Goal: Task Accomplishment & Management: Complete application form

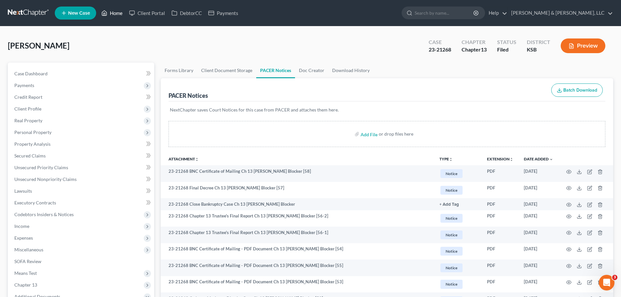
click at [112, 15] on link "Home" at bounding box center [112, 13] width 28 height 12
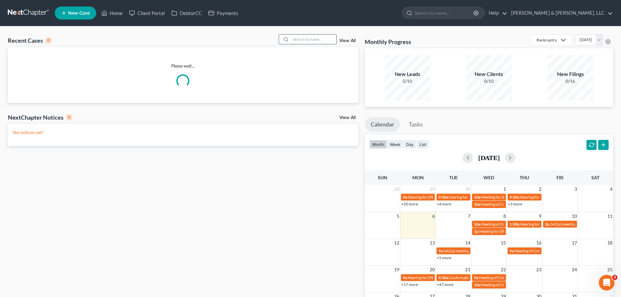
click at [307, 40] on input "search" at bounding box center [314, 39] width 46 height 9
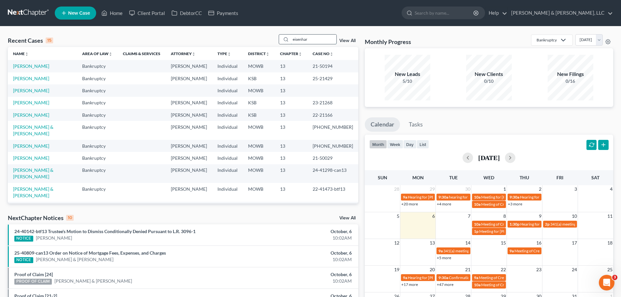
type input "eisenhar"
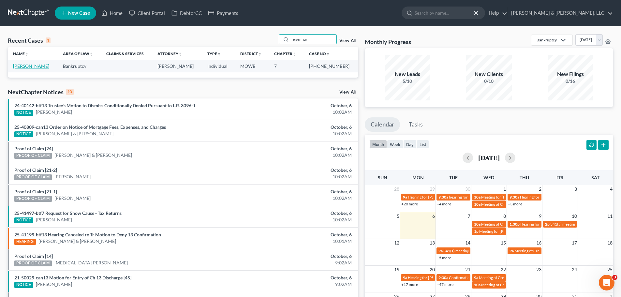
click at [49, 67] on link "[PERSON_NAME]" at bounding box center [31, 66] width 36 height 6
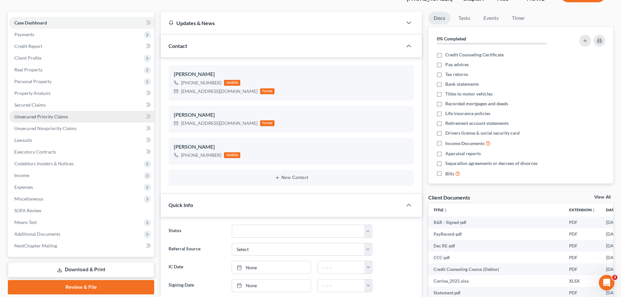
scroll to position [98, 0]
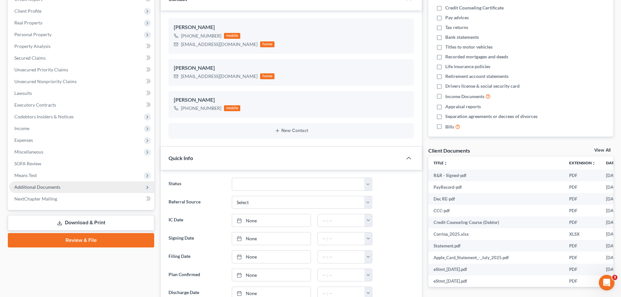
click at [47, 189] on span "Additional Documents" at bounding box center [37, 187] width 46 height 6
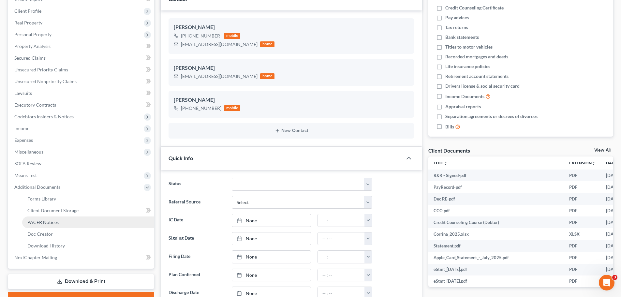
click at [58, 219] on link "PACER Notices" at bounding box center [88, 223] width 132 height 12
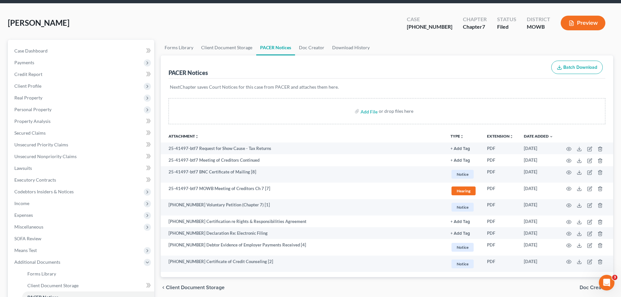
scroll to position [67, 0]
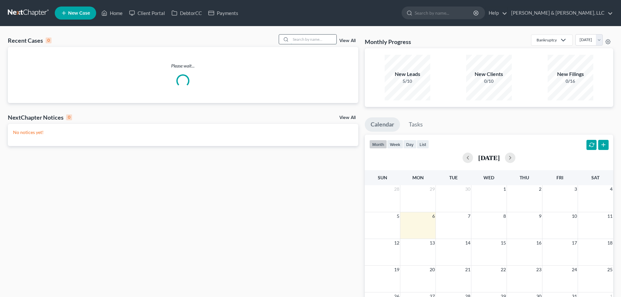
click at [311, 43] on input "search" at bounding box center [314, 39] width 46 height 9
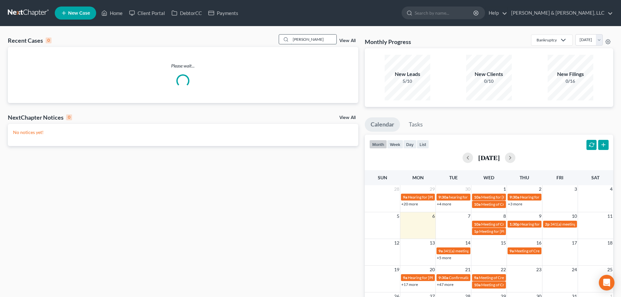
type input "[PERSON_NAME]"
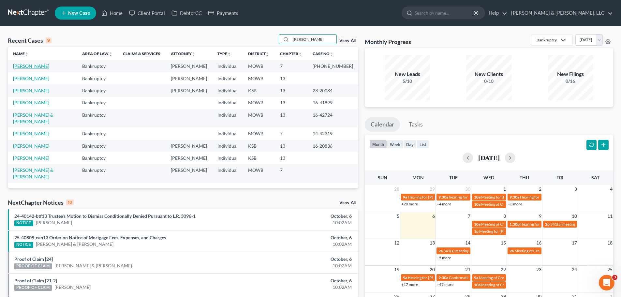
click at [41, 65] on link "[PERSON_NAME]" at bounding box center [31, 66] width 36 height 6
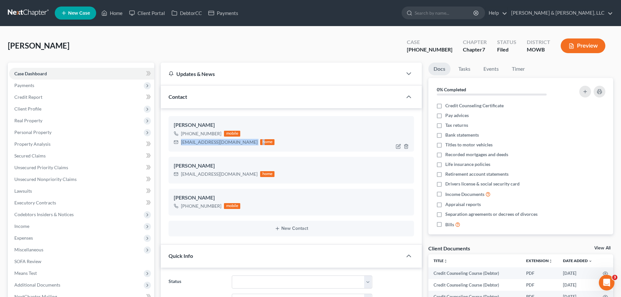
drag, startPoint x: 181, startPoint y: 142, endPoint x: 222, endPoint y: 144, distance: 41.5
click at [240, 145] on div "[EMAIL_ADDRESS][DOMAIN_NAME] home" at bounding box center [224, 142] width 101 height 8
click at [207, 142] on div "[EMAIL_ADDRESS][DOMAIN_NAME]" at bounding box center [219, 142] width 77 height 7
drag, startPoint x: 181, startPoint y: 143, endPoint x: 232, endPoint y: 143, distance: 50.5
click at [232, 143] on div "[EMAIL_ADDRESS][DOMAIN_NAME]" at bounding box center [219, 142] width 77 height 7
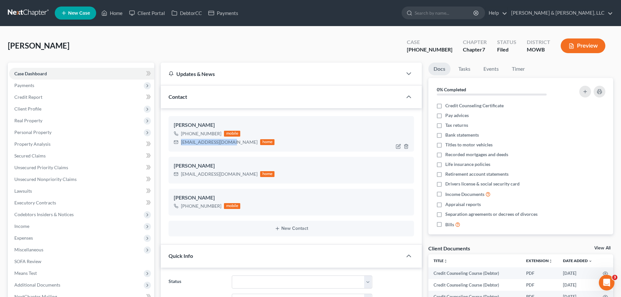
copy div "[EMAIL_ADDRESS][DOMAIN_NAME]"
click at [119, 11] on link "Home" at bounding box center [112, 13] width 28 height 12
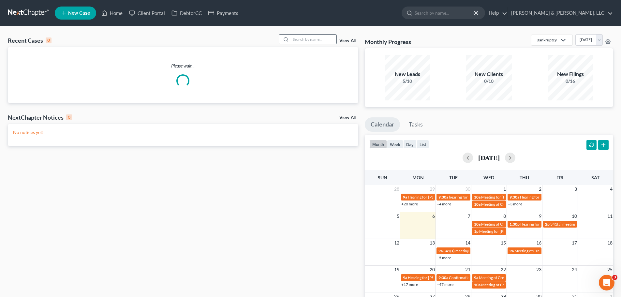
click at [307, 40] on input "search" at bounding box center [314, 39] width 46 height 9
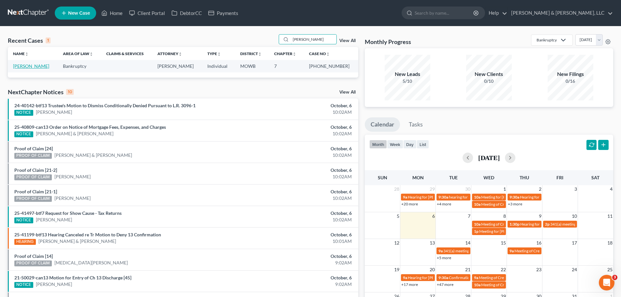
type input "[PERSON_NAME]"
click at [22, 65] on link "[PERSON_NAME]" at bounding box center [31, 66] width 36 height 6
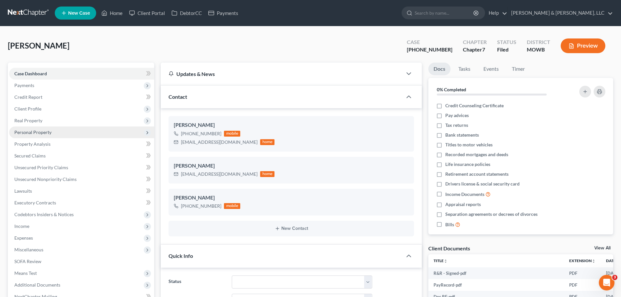
click at [16, 136] on span "Personal Property" at bounding box center [81, 133] width 145 height 12
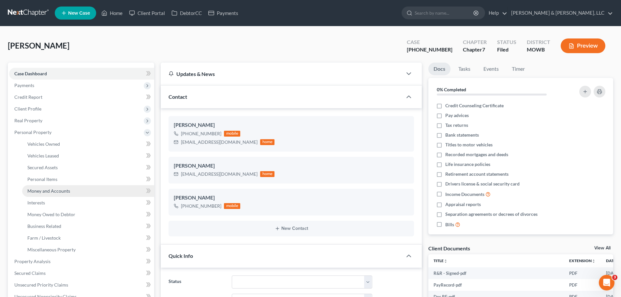
click at [65, 190] on span "Money and Accounts" at bounding box center [48, 191] width 43 height 6
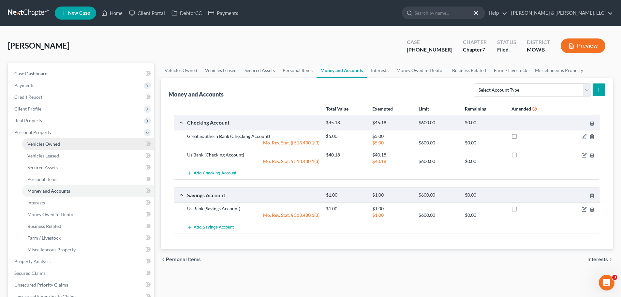
click at [60, 143] on link "Vehicles Owned" at bounding box center [88, 144] width 132 height 12
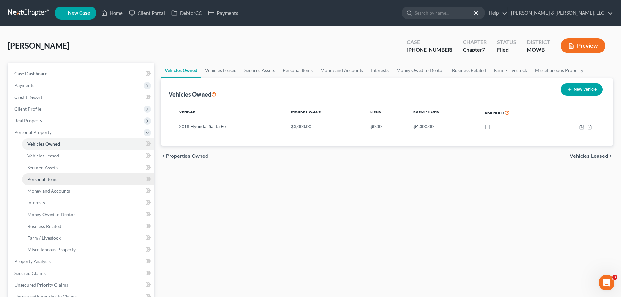
click at [49, 179] on span "Personal Items" at bounding box center [42, 179] width 30 height 6
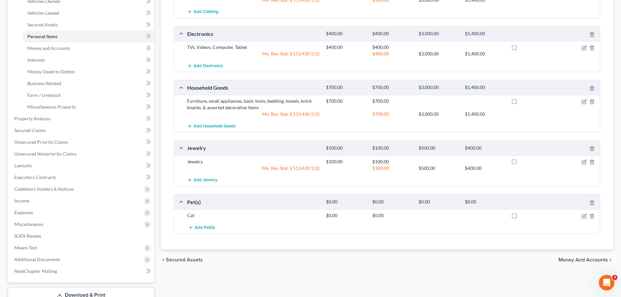
scroll to position [190, 0]
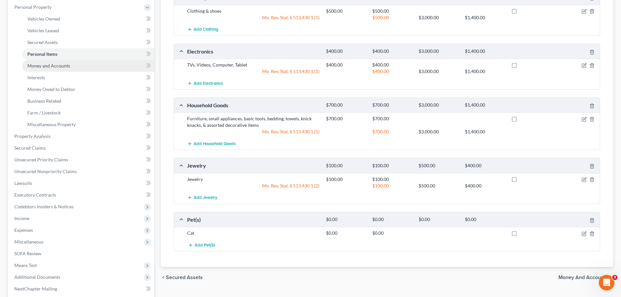
click at [49, 60] on link "Money and Accounts" at bounding box center [88, 66] width 132 height 12
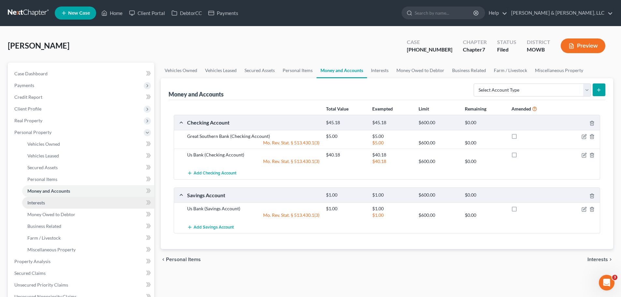
click at [50, 201] on link "Interests" at bounding box center [88, 203] width 132 height 12
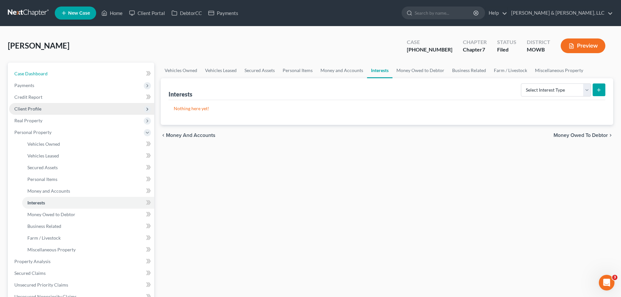
click at [70, 73] on link "Case Dashboard" at bounding box center [81, 74] width 145 height 12
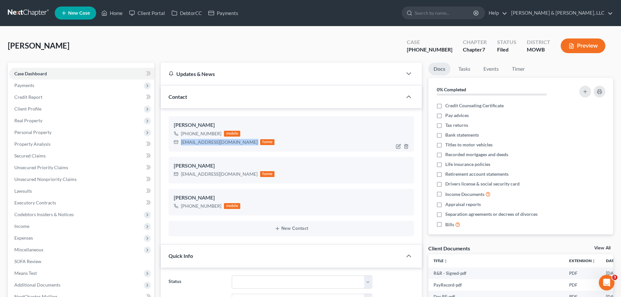
drag, startPoint x: 181, startPoint y: 143, endPoint x: 244, endPoint y: 144, distance: 62.9
click at [244, 144] on div "[EMAIL_ADDRESS][DOMAIN_NAME] home" at bounding box center [224, 142] width 101 height 8
copy div "[EMAIL_ADDRESS][DOMAIN_NAME]"
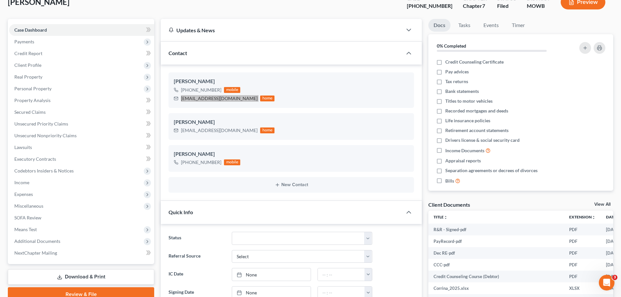
scroll to position [130, 0]
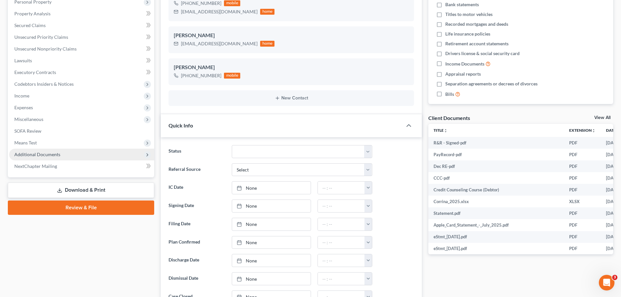
click at [59, 154] on span "Additional Documents" at bounding box center [81, 155] width 145 height 12
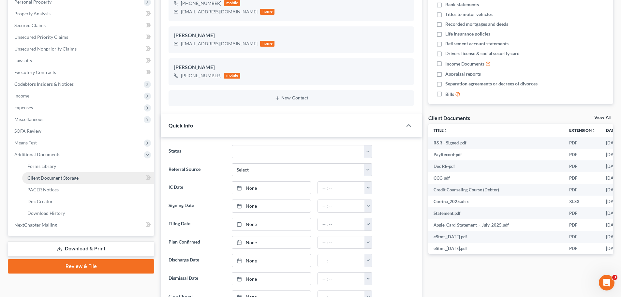
click at [66, 179] on span "Client Document Storage" at bounding box center [52, 178] width 51 height 6
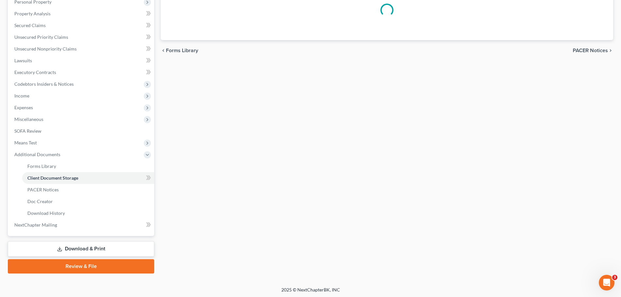
scroll to position [55, 0]
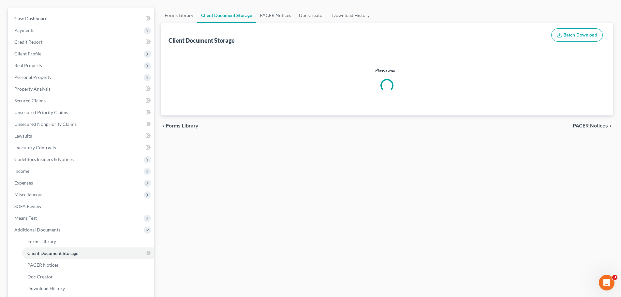
select select "5"
select select "24"
select select "21"
select select "9"
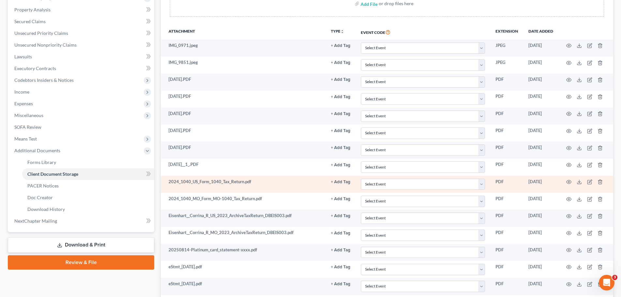
scroll to position [124, 0]
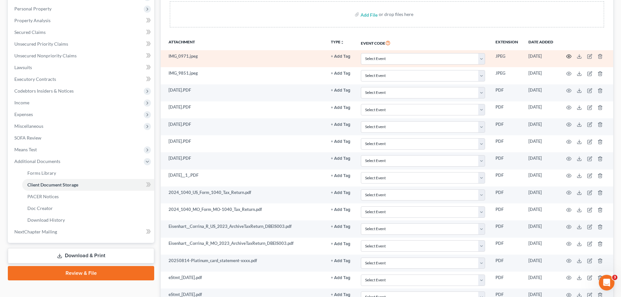
click at [568, 56] on circle "button" at bounding box center [568, 56] width 1 height 1
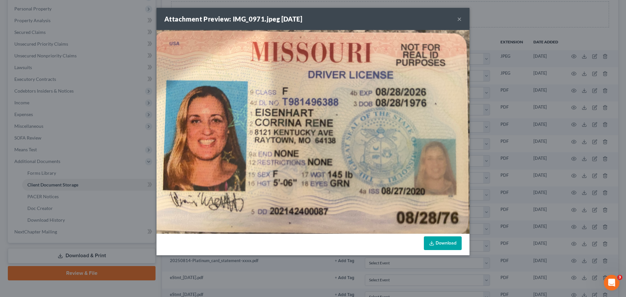
click at [458, 20] on button "×" at bounding box center [459, 19] width 5 height 8
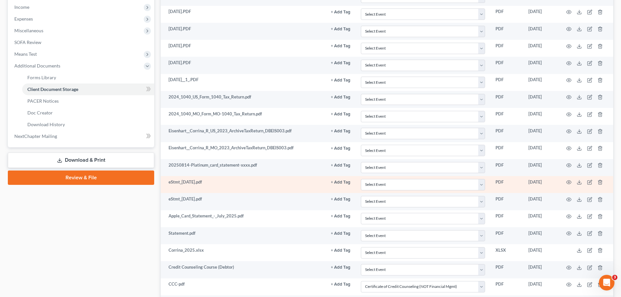
scroll to position [221, 0]
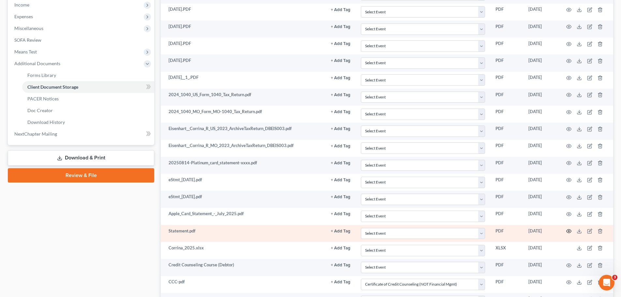
click at [569, 230] on icon "button" at bounding box center [568, 231] width 5 height 5
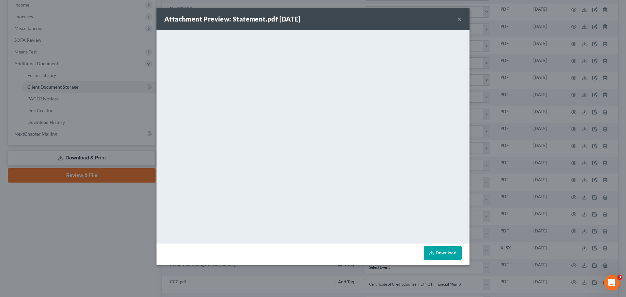
click at [459, 20] on button "×" at bounding box center [459, 19] width 5 height 8
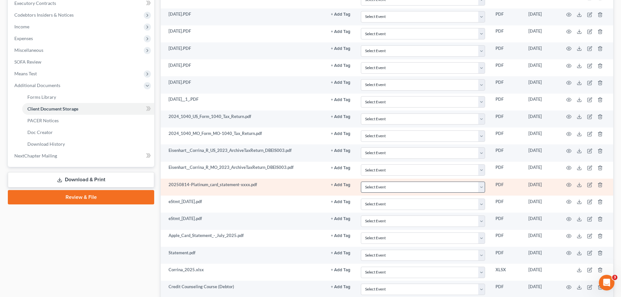
scroll to position [189, 0]
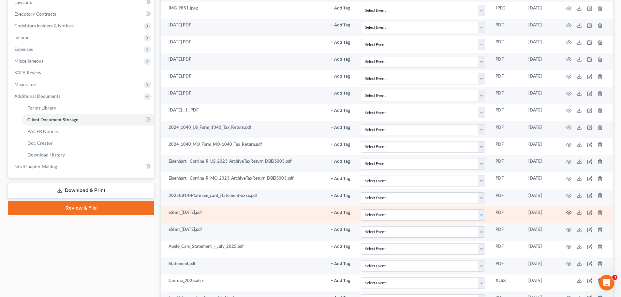
click at [567, 212] on icon "button" at bounding box center [569, 213] width 5 height 4
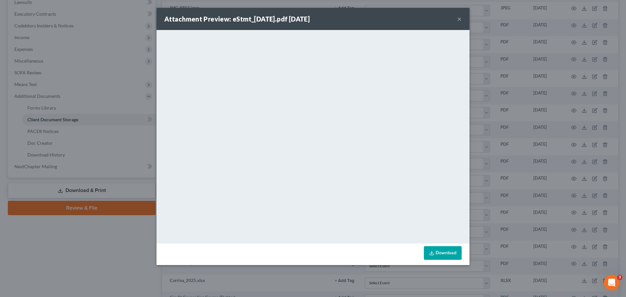
click at [457, 20] on button "×" at bounding box center [459, 19] width 5 height 8
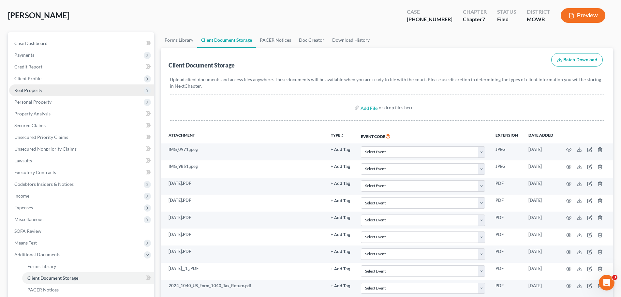
scroll to position [26, 0]
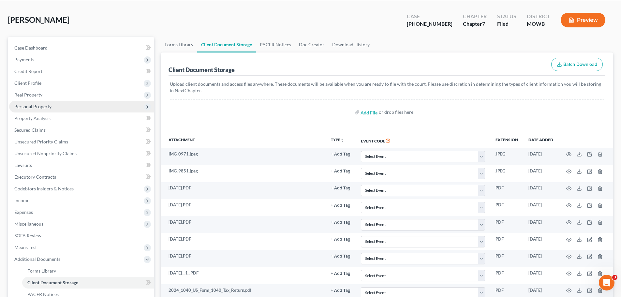
click at [51, 109] on span "Personal Property" at bounding box center [81, 107] width 145 height 12
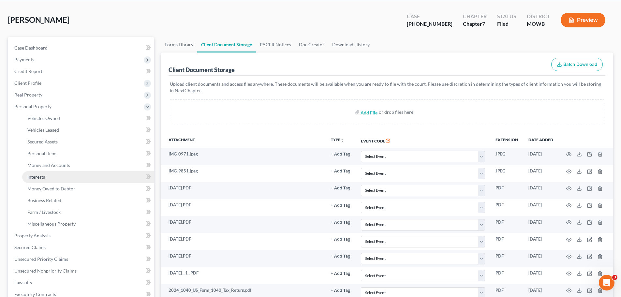
click at [52, 176] on link "Interests" at bounding box center [88, 177] width 132 height 12
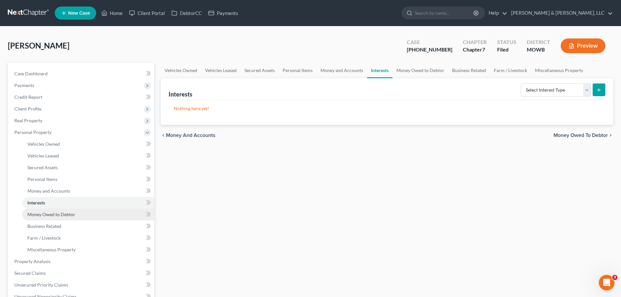
click at [67, 215] on span "Money Owed to Debtor" at bounding box center [51, 215] width 48 height 6
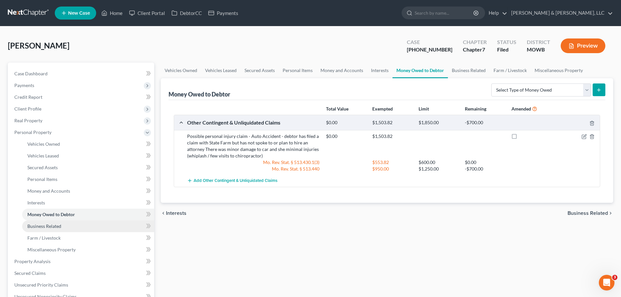
click at [58, 229] on span "Business Related" at bounding box center [44, 226] width 34 height 6
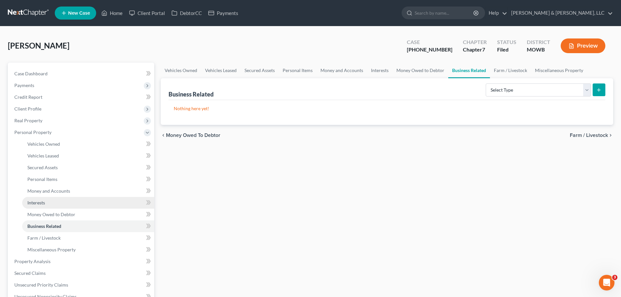
click at [56, 207] on link "Interests" at bounding box center [88, 203] width 132 height 12
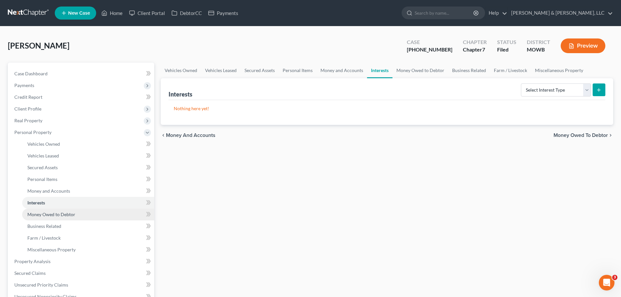
click at [53, 217] on span "Money Owed to Debtor" at bounding box center [51, 215] width 48 height 6
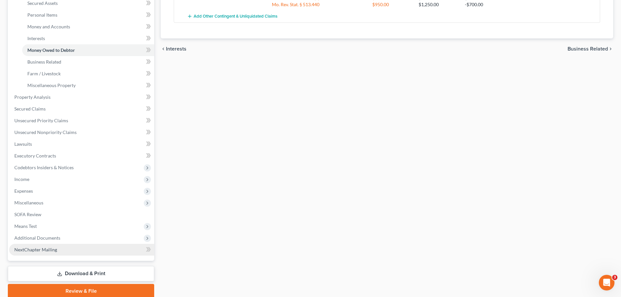
scroll to position [190, 0]
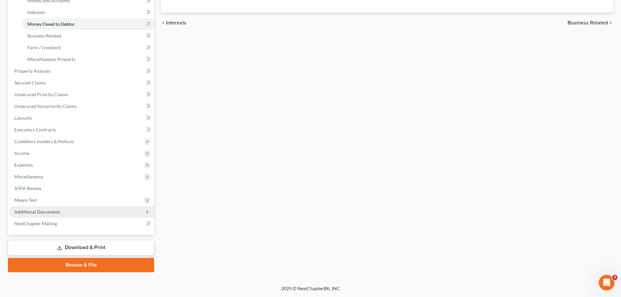
click at [58, 216] on span "Additional Documents" at bounding box center [81, 212] width 145 height 12
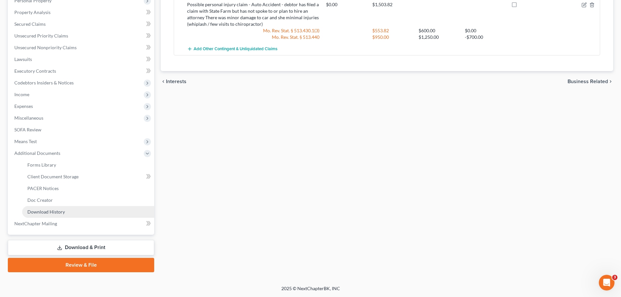
scroll to position [132, 0]
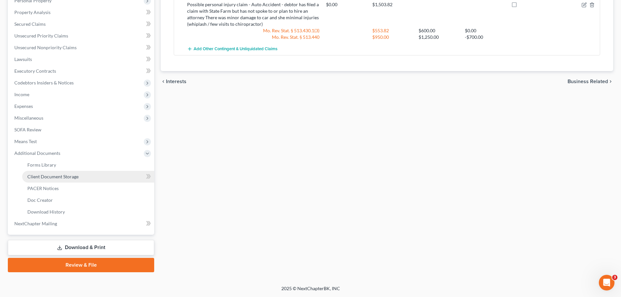
click at [68, 178] on span "Client Document Storage" at bounding box center [52, 177] width 51 height 6
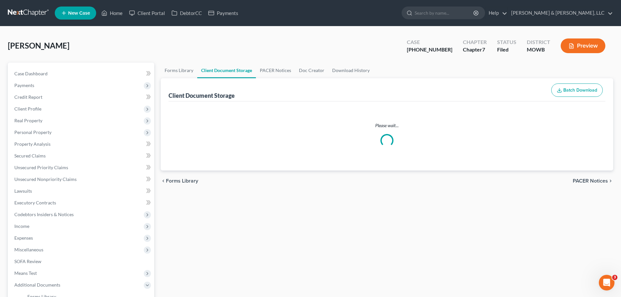
select select "5"
select select "24"
select select "21"
select select "9"
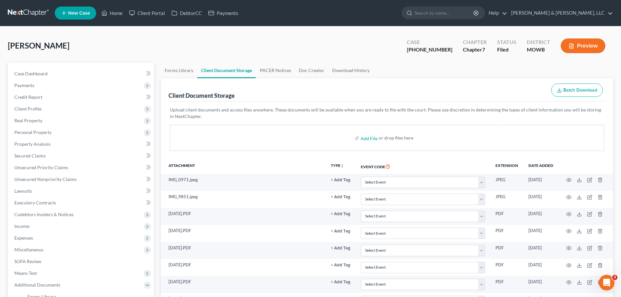
scroll to position [33, 0]
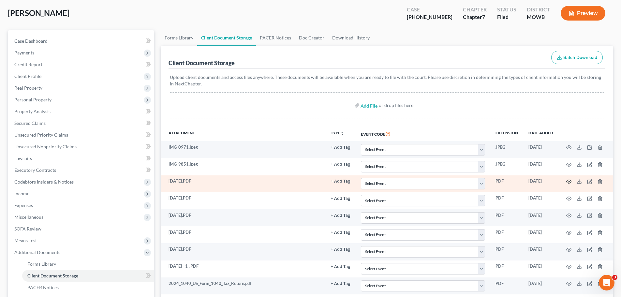
click at [570, 182] on icon "button" at bounding box center [568, 181] width 5 height 5
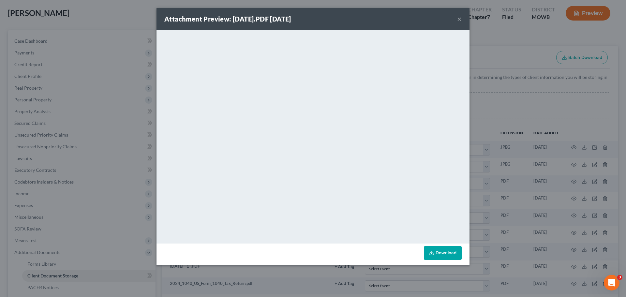
click at [457, 19] on button "×" at bounding box center [459, 19] width 5 height 8
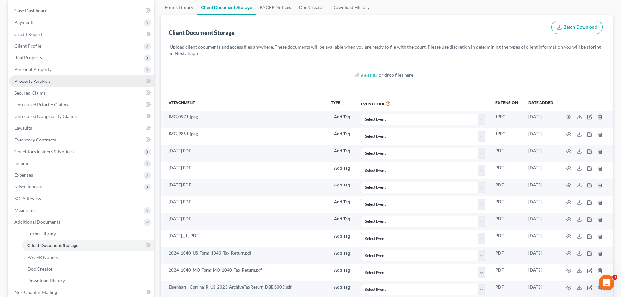
scroll to position [0, 0]
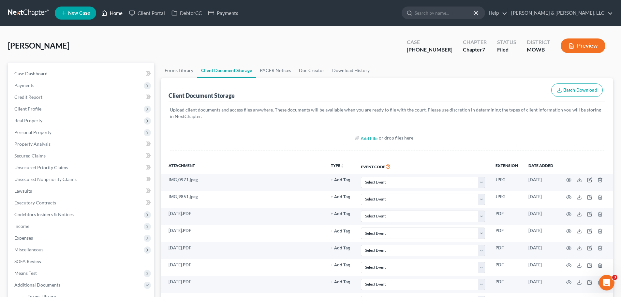
click at [117, 14] on link "Home" at bounding box center [112, 13] width 28 height 12
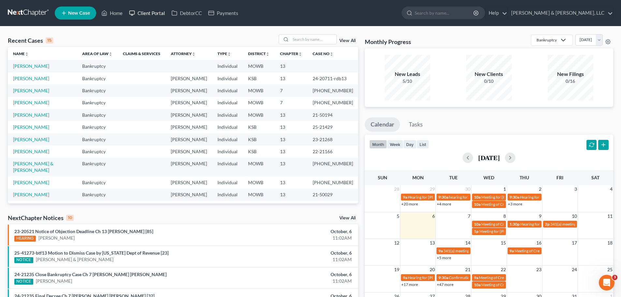
click at [149, 12] on link "Client Portal" at bounding box center [147, 13] width 42 height 12
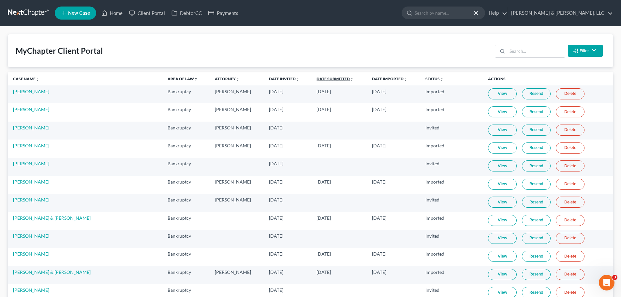
click at [317, 77] on link "Date Submitted unfold_more expand_more expand_less" at bounding box center [335, 78] width 37 height 5
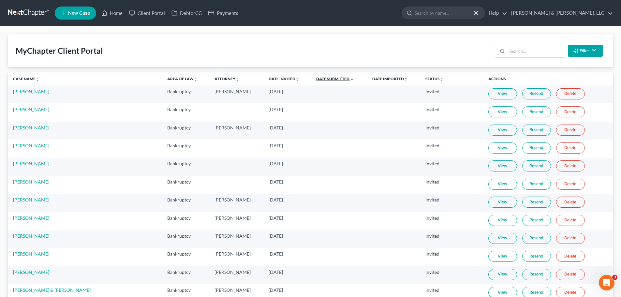
click at [316, 77] on link "Date Submitted unfold_more expand_more expand_less" at bounding box center [335, 78] width 38 height 5
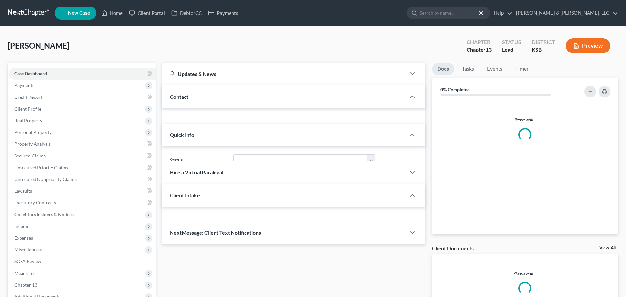
select select "4"
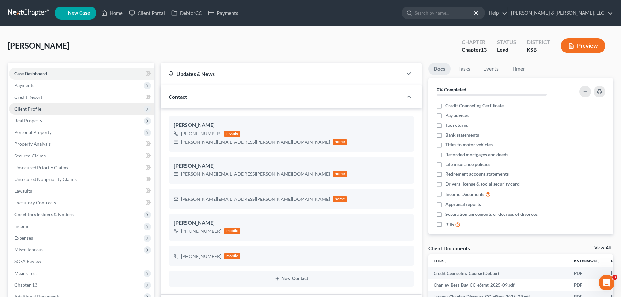
click at [48, 109] on span "Client Profile" at bounding box center [81, 109] width 145 height 12
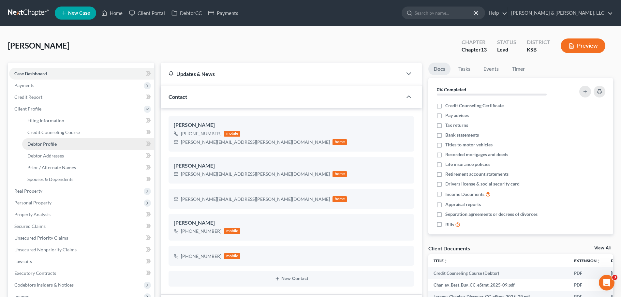
click at [60, 143] on link "Debtor Profile" at bounding box center [88, 144] width 132 height 12
select select "1"
select select "2"
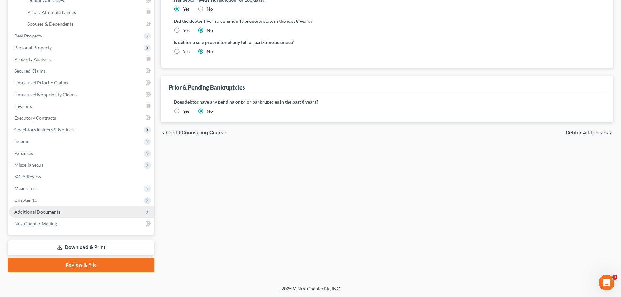
click at [65, 211] on span "Additional Documents" at bounding box center [81, 212] width 145 height 12
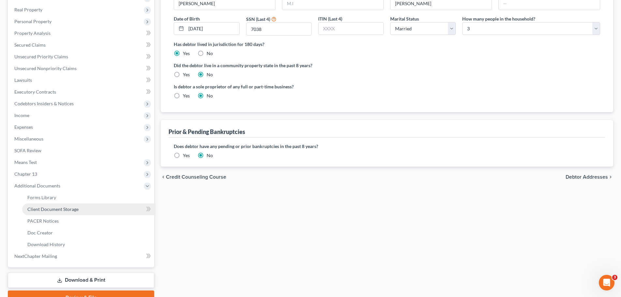
click at [59, 211] on span "Client Document Storage" at bounding box center [52, 209] width 51 height 6
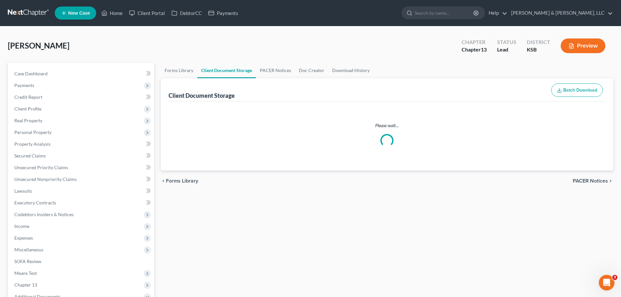
select select "0"
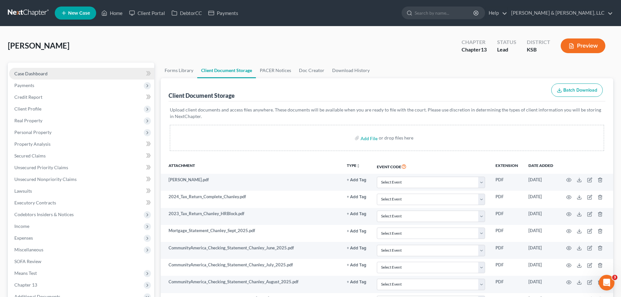
click at [66, 79] on link "Case Dashboard" at bounding box center [81, 74] width 145 height 12
select select "4"
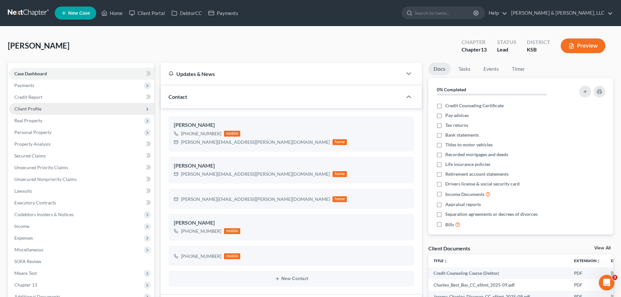
click at [24, 113] on span "Client Profile" at bounding box center [81, 109] width 145 height 12
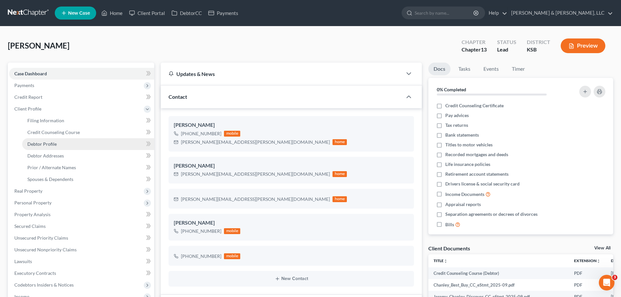
click at [44, 138] on link "Debtor Profile" at bounding box center [88, 144] width 132 height 12
select select "1"
select select "2"
